Goal: Check status

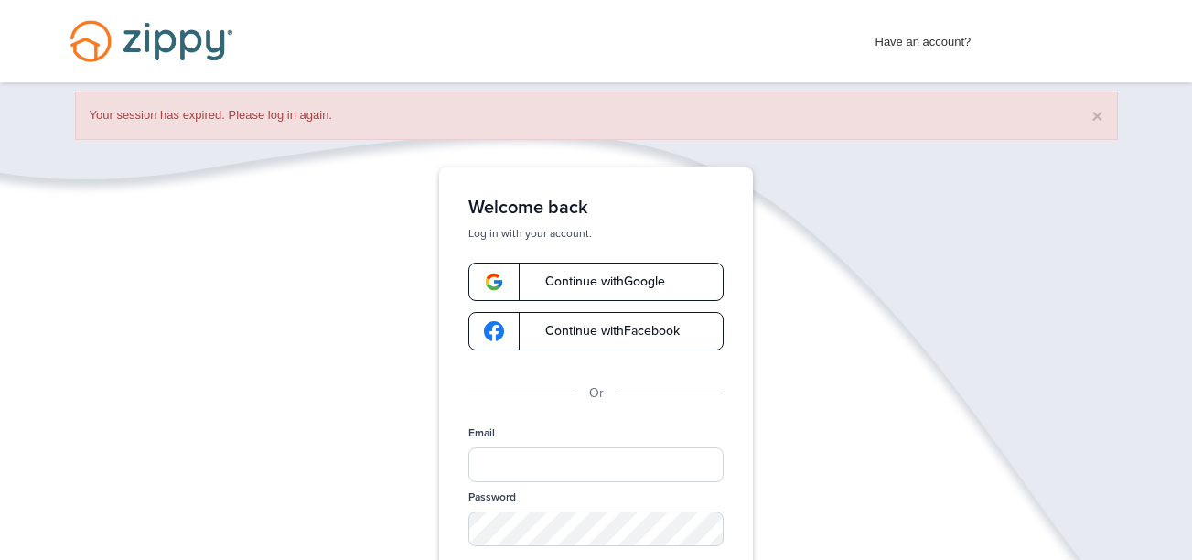
click at [595, 269] on link "Continue with Google" at bounding box center [596, 282] width 255 height 38
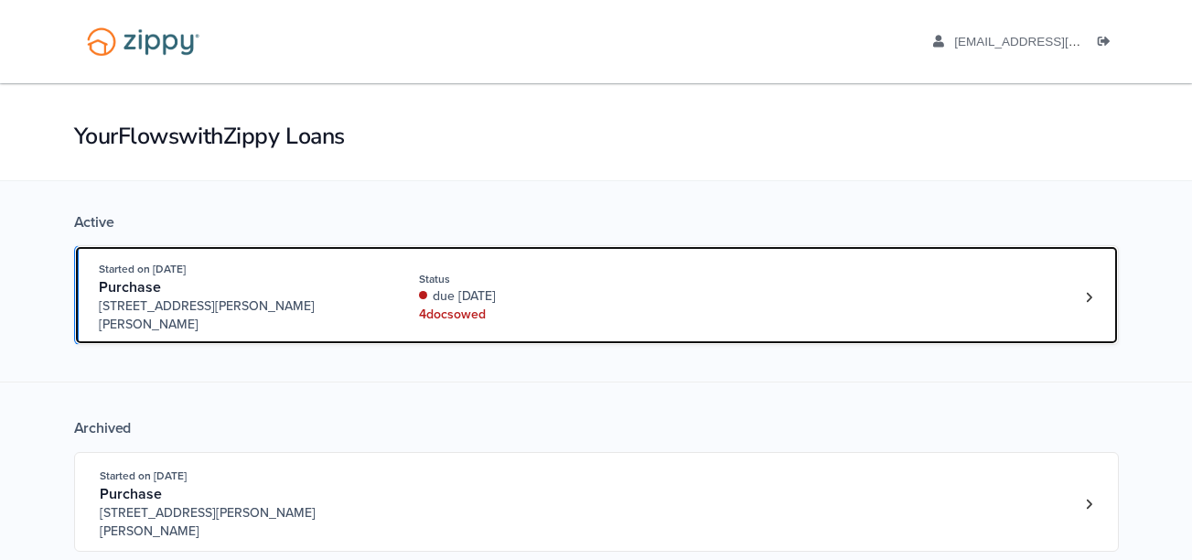
click at [503, 287] on div "due [DATE]" at bounding box center [541, 296] width 244 height 18
